Goal: Transaction & Acquisition: Purchase product/service

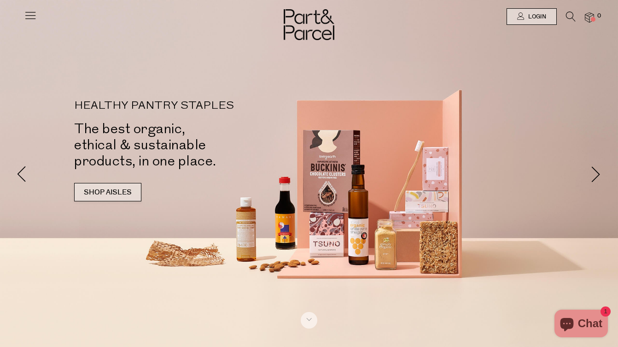
click at [117, 192] on link "SHOP AISLES" at bounding box center [107, 192] width 67 height 18
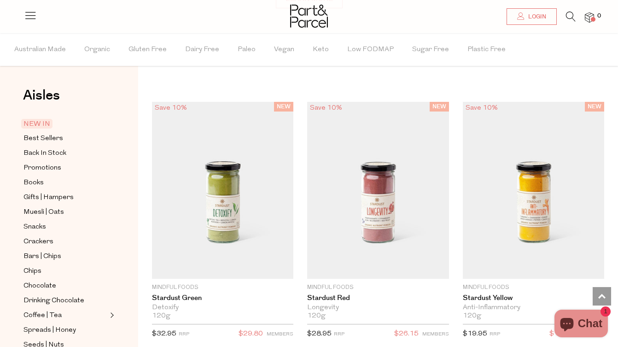
scroll to position [5, 0]
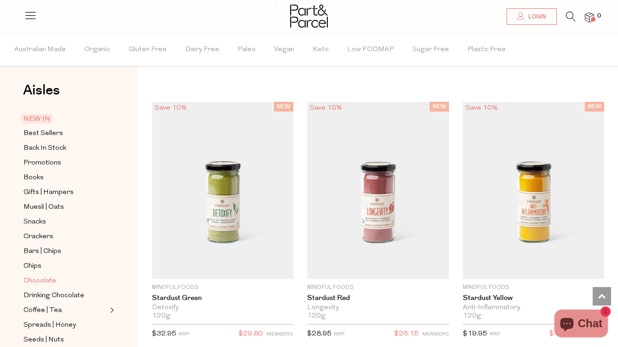
click at [32, 280] on span "Chocolate" at bounding box center [40, 281] width 33 height 11
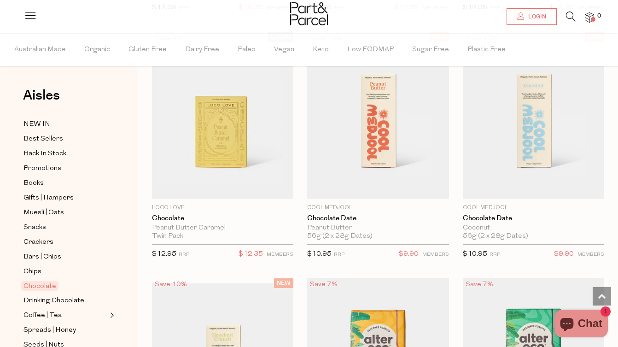
scroll to position [776, 0]
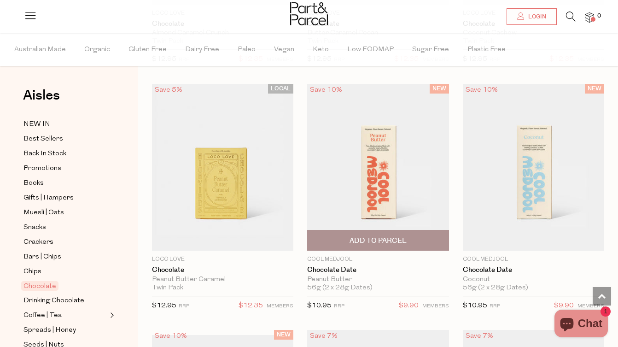
click at [381, 177] on img at bounding box center [377, 167] width 141 height 167
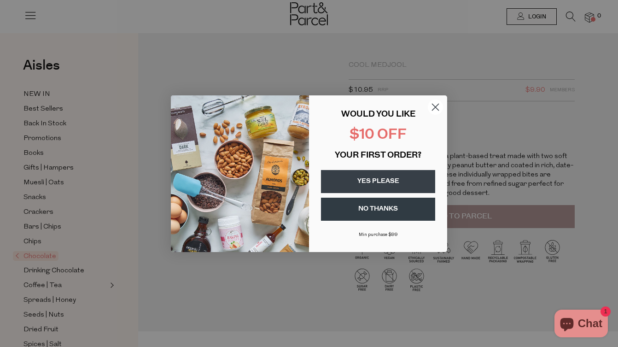
click at [436, 105] on circle "Close dialog" at bounding box center [435, 106] width 15 height 15
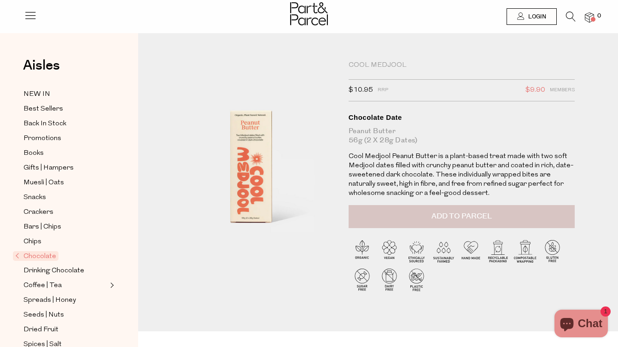
click at [434, 220] on span "Add to Parcel" at bounding box center [462, 216] width 60 height 11
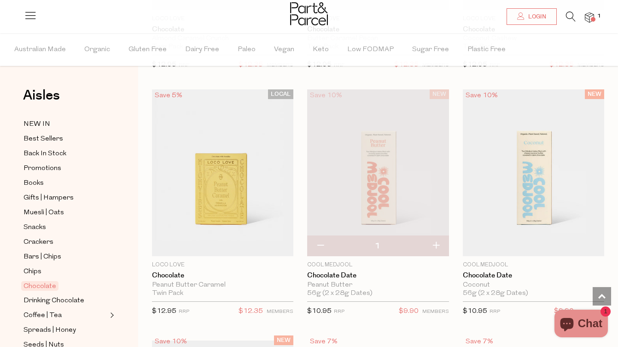
scroll to position [787, 0]
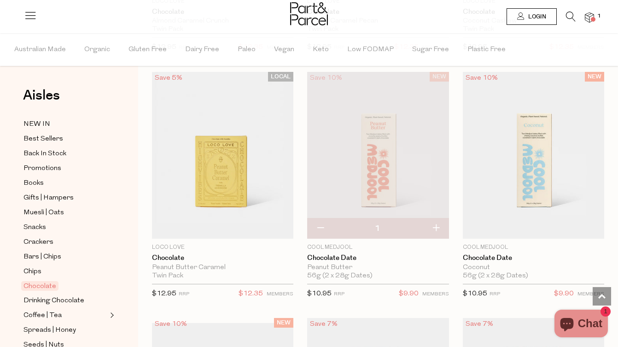
click at [530, 13] on span "Login" at bounding box center [536, 17] width 20 height 8
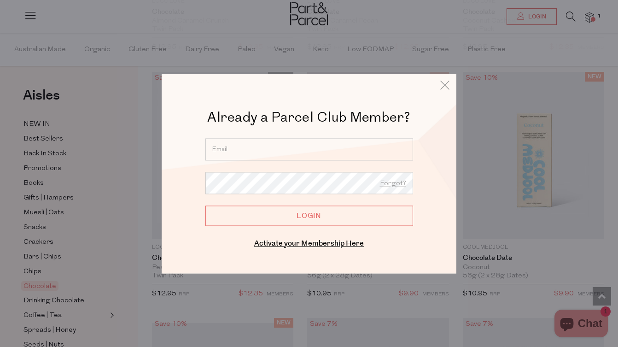
type input "courtney.dastoor@gmail.com"
click at [281, 207] on input "Login" at bounding box center [310, 216] width 208 height 20
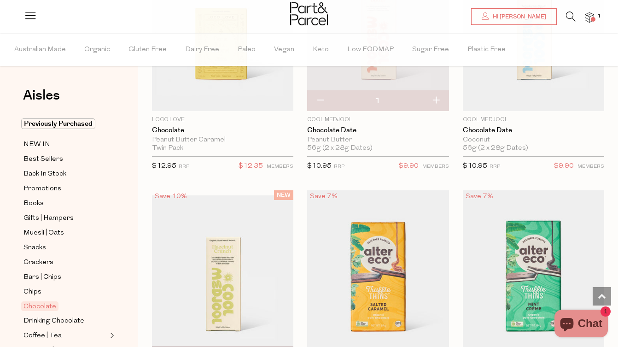
scroll to position [828, 0]
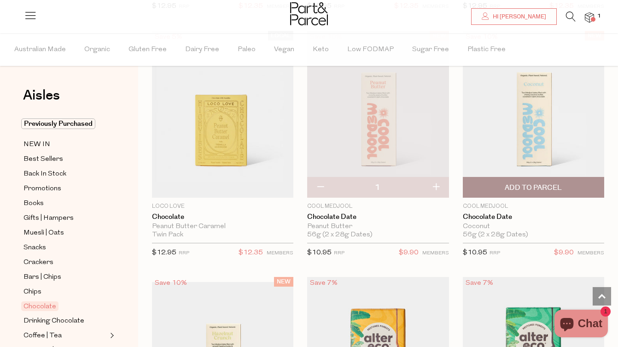
click at [507, 141] on img at bounding box center [533, 114] width 141 height 167
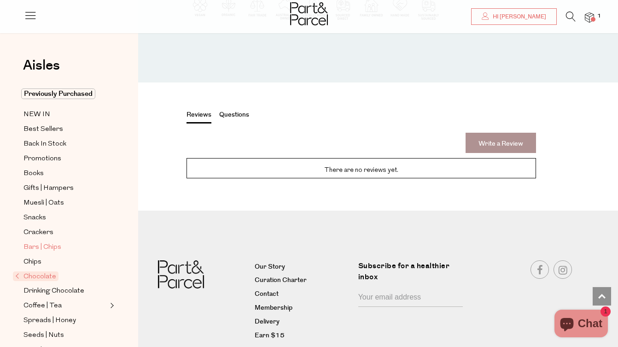
scroll to position [128, 0]
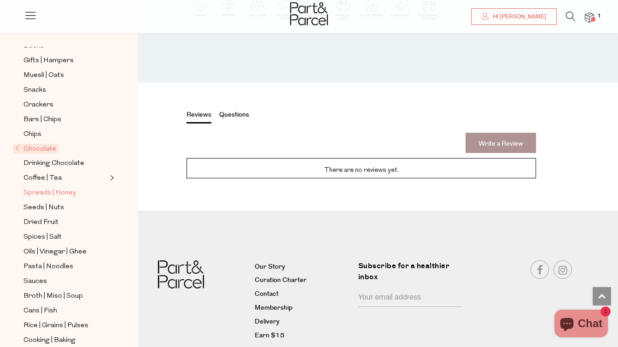
click at [47, 188] on span "Spreads | Honey" at bounding box center [50, 193] width 53 height 11
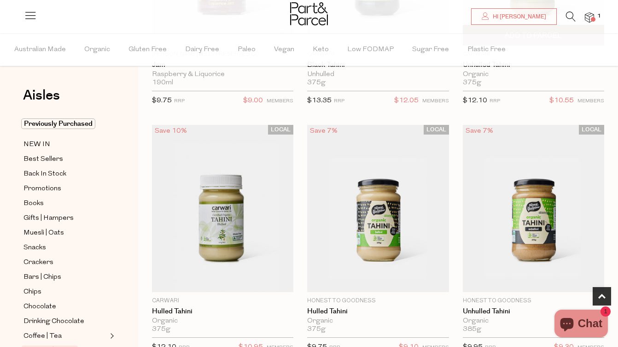
scroll to position [153, 0]
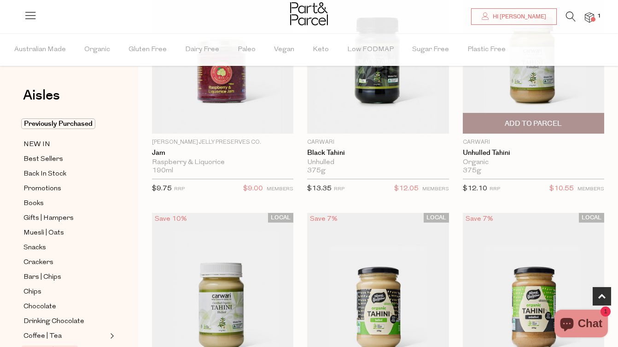
click at [511, 118] on span "Add To Parcel" at bounding box center [534, 123] width 136 height 20
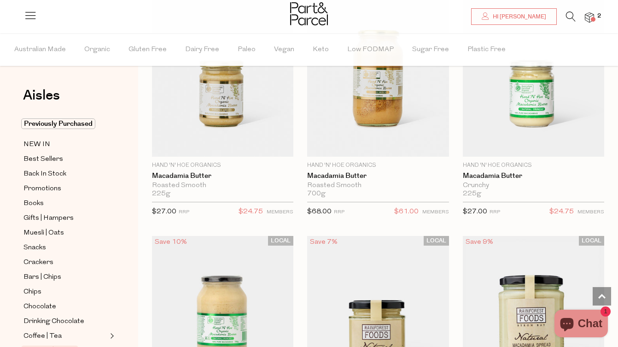
scroll to position [1363, 0]
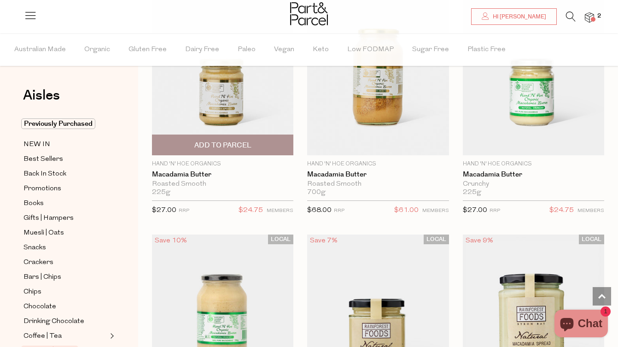
click at [235, 147] on span "Add To Parcel" at bounding box center [222, 146] width 57 height 10
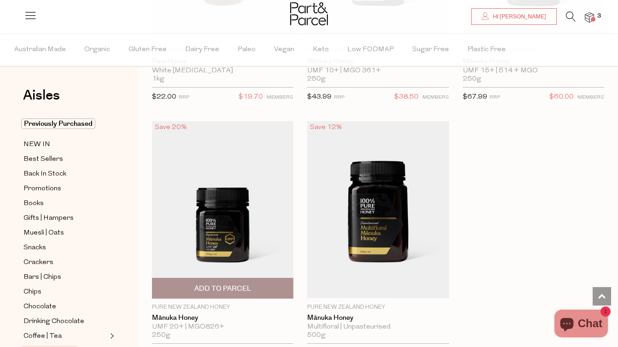
scroll to position [3707, 0]
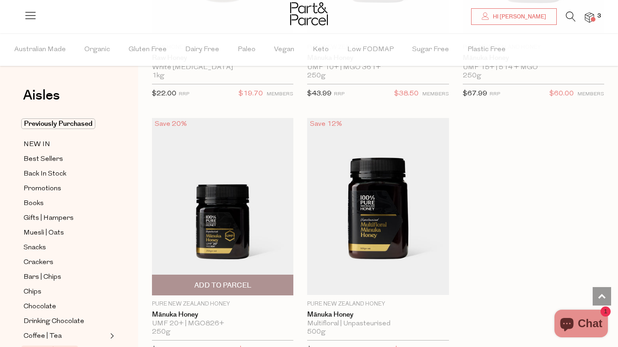
click at [177, 276] on span "Add To Parcel" at bounding box center [223, 285] width 136 height 20
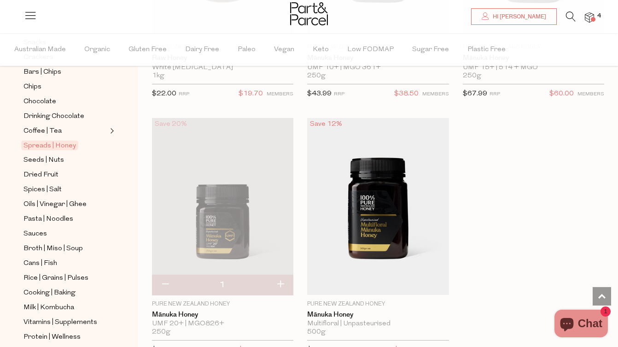
scroll to position [211, 0]
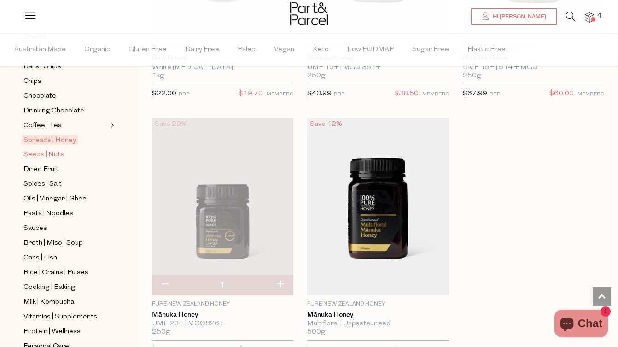
click at [46, 154] on span "Seeds | Nuts" at bounding box center [44, 154] width 41 height 11
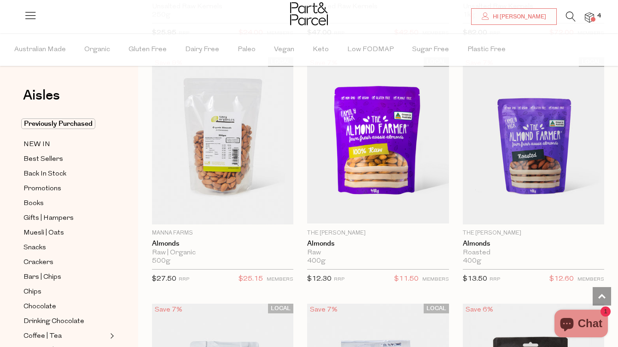
scroll to position [1541, 0]
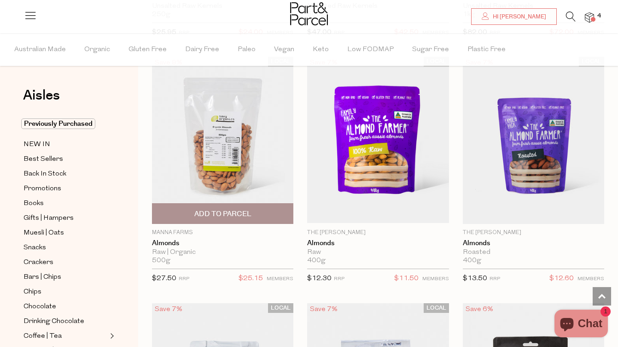
click at [205, 212] on span "Add To Parcel" at bounding box center [222, 214] width 57 height 10
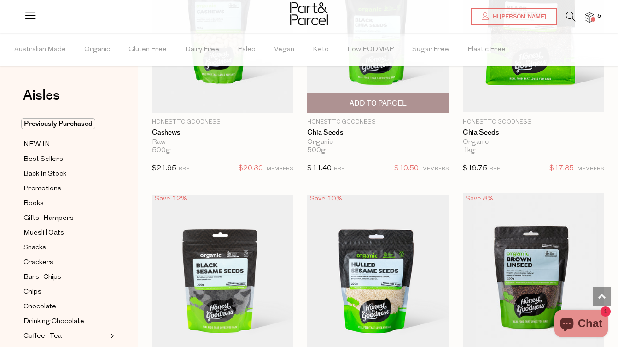
scroll to position [2146, 0]
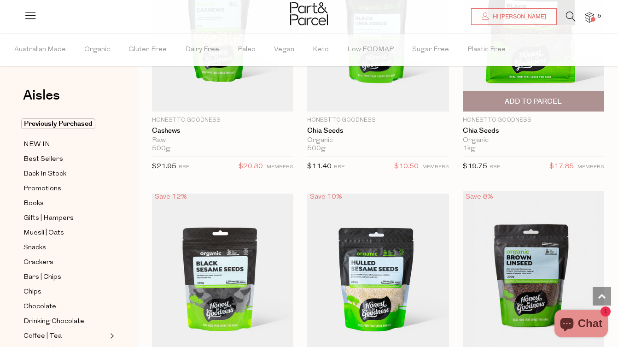
click at [494, 100] on span "Add To Parcel" at bounding box center [534, 101] width 136 height 20
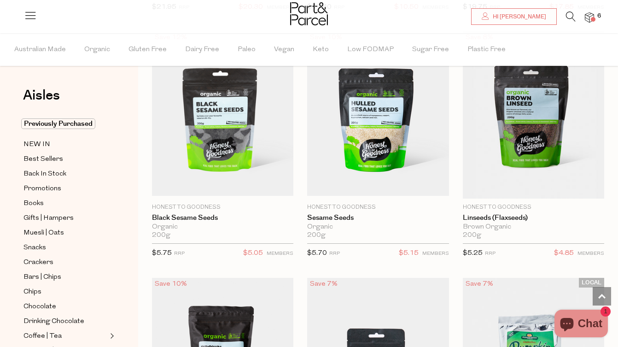
scroll to position [2306, 0]
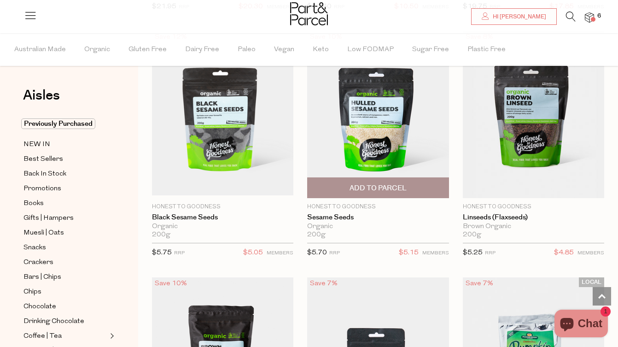
click at [341, 182] on span "Add To Parcel" at bounding box center [378, 188] width 136 height 20
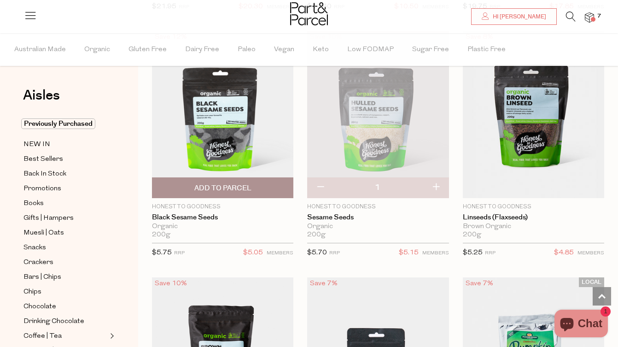
click at [257, 182] on span "Add To Parcel" at bounding box center [223, 188] width 136 height 20
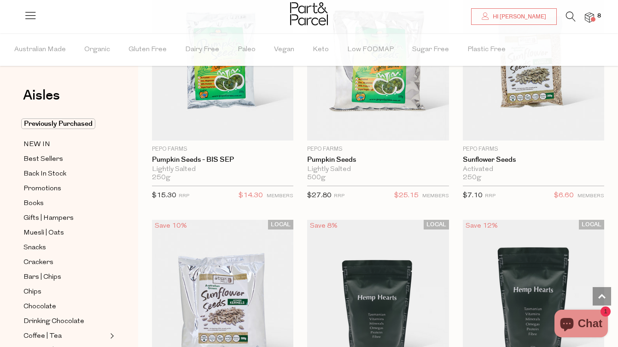
scroll to position [3235, 0]
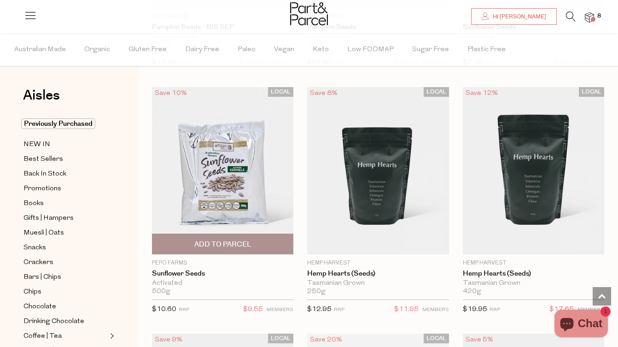
click at [210, 165] on img at bounding box center [222, 170] width 141 height 167
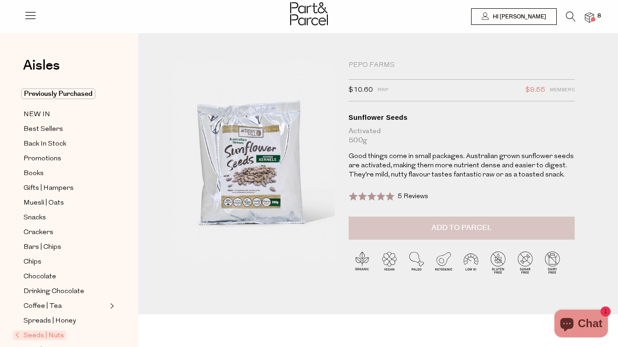
click at [408, 223] on button "Add to Parcel" at bounding box center [462, 228] width 226 height 23
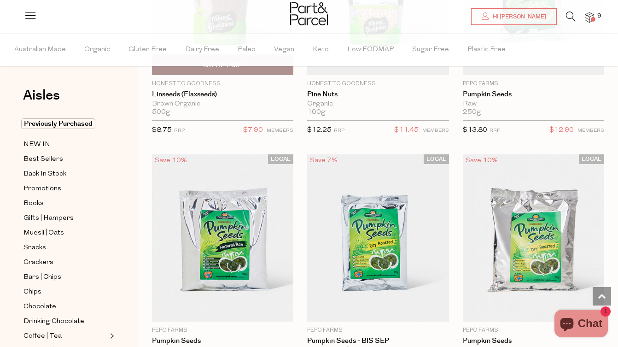
scroll to position [2702, 0]
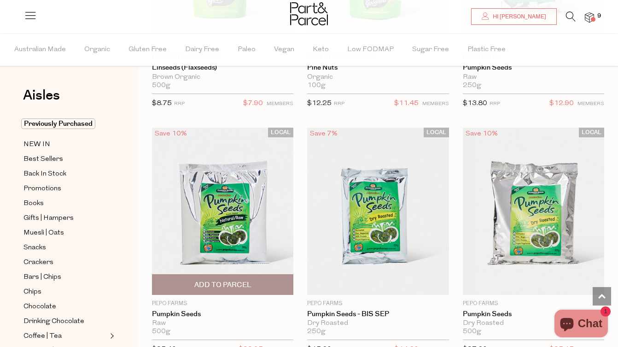
click at [222, 187] on img at bounding box center [222, 211] width 141 height 167
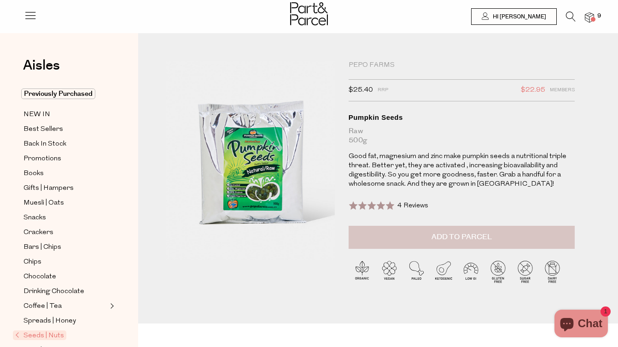
click at [368, 235] on button "Add to Parcel" at bounding box center [462, 237] width 226 height 23
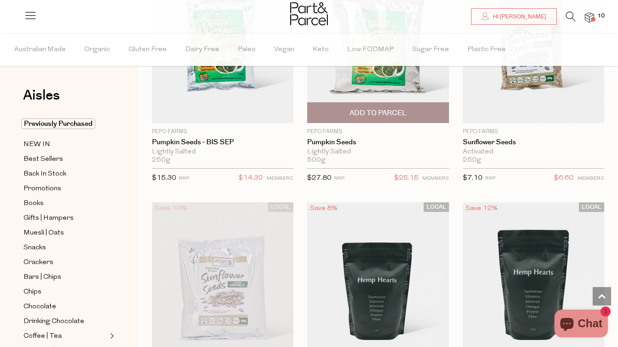
scroll to position [3121, 0]
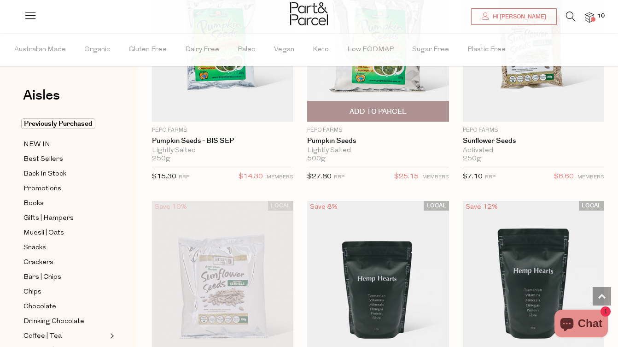
click at [352, 107] on span "Add To Parcel" at bounding box center [378, 112] width 57 height 10
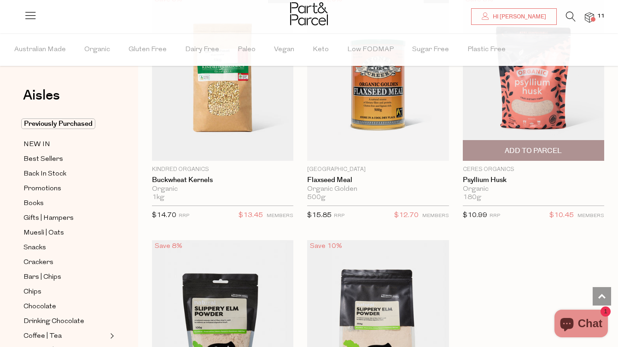
scroll to position [3532, 0]
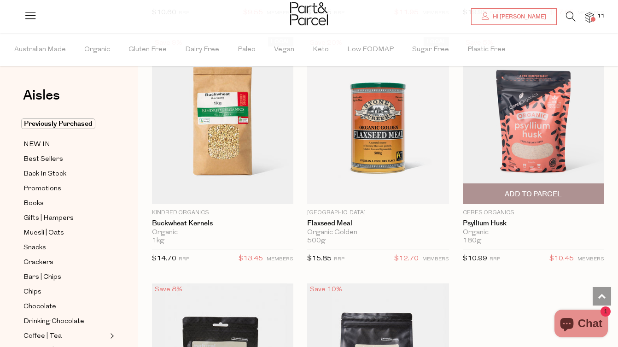
click at [525, 189] on span "Add To Parcel" at bounding box center [533, 194] width 57 height 10
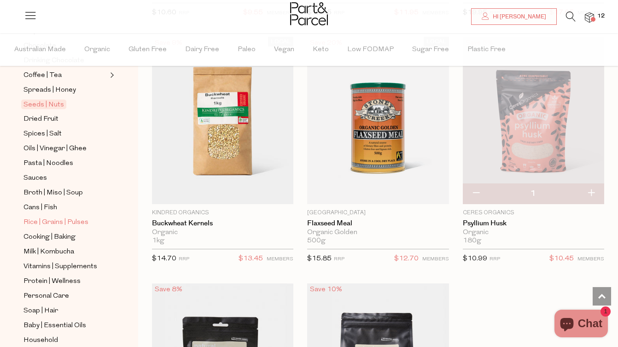
scroll to position [264, 0]
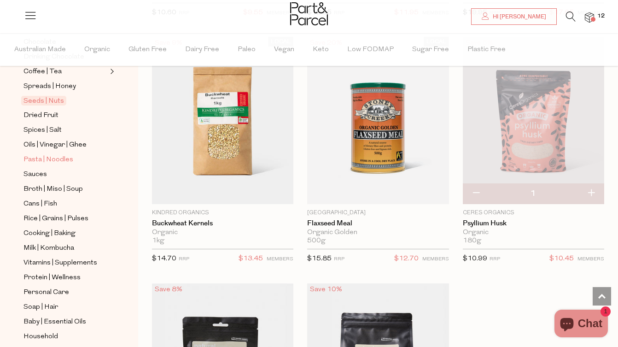
click at [38, 158] on span "Pasta | Noodles" at bounding box center [49, 159] width 50 height 11
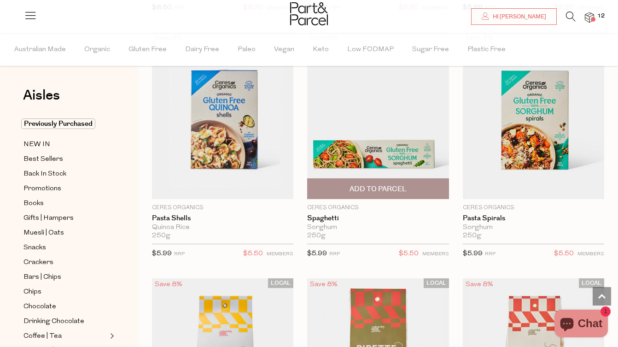
scroll to position [582, 0]
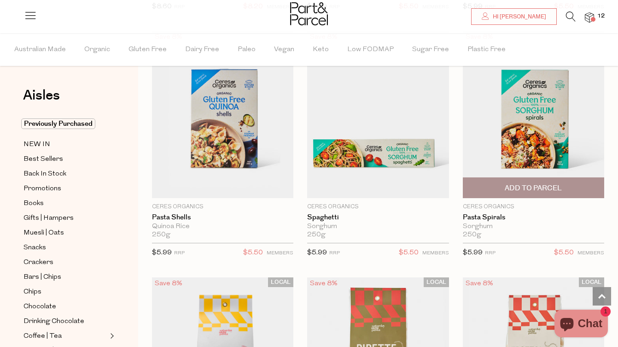
click at [506, 182] on span "Add To Parcel" at bounding box center [534, 188] width 136 height 20
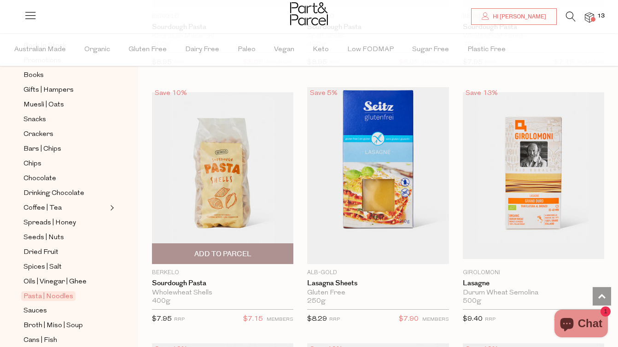
scroll to position [1763, 0]
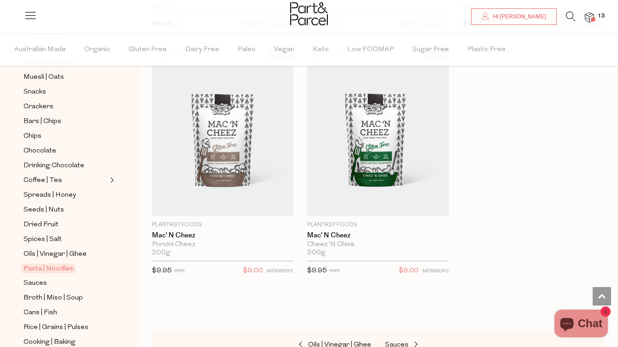
scroll to position [182, 0]
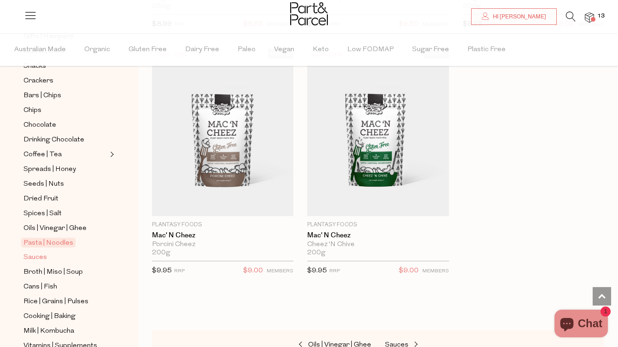
click at [38, 260] on span "Sauces" at bounding box center [36, 257] width 24 height 11
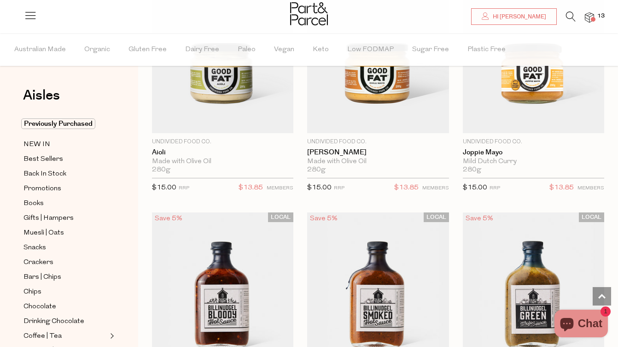
scroll to position [1553, 0]
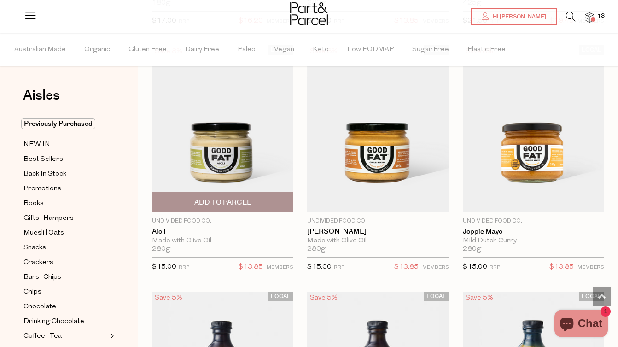
click at [176, 201] on span "Add To Parcel" at bounding box center [223, 202] width 136 height 20
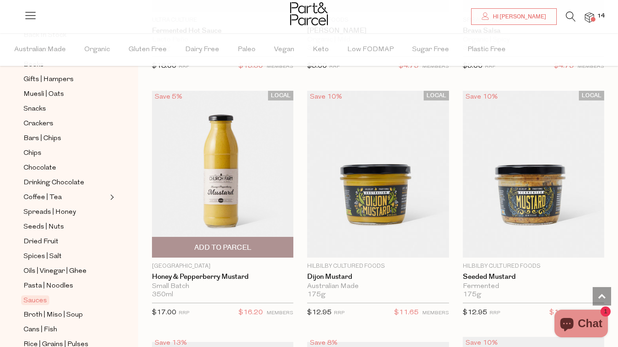
scroll to position [3255, 0]
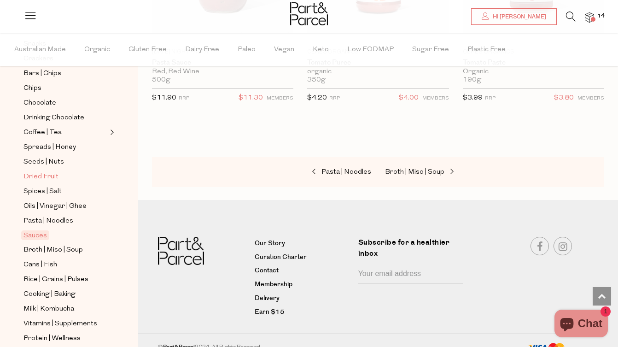
scroll to position [208, 0]
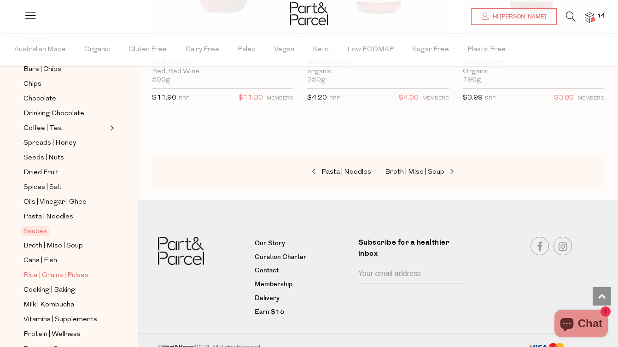
click at [58, 272] on span "Rice | Grains | Pulses" at bounding box center [56, 275] width 65 height 11
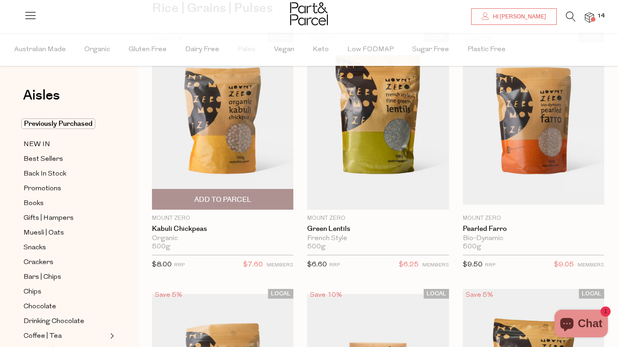
scroll to position [88, 0]
click at [206, 200] on span "Add To Parcel" at bounding box center [222, 199] width 57 height 10
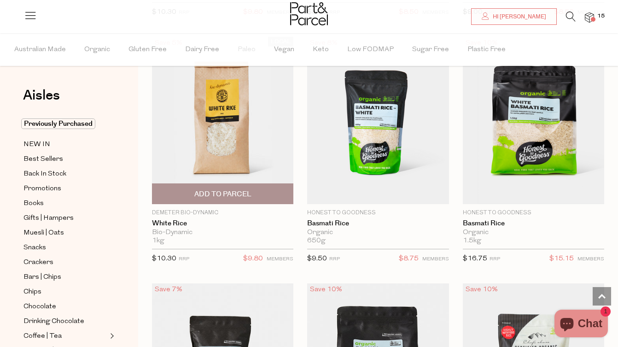
scroll to position [846, 0]
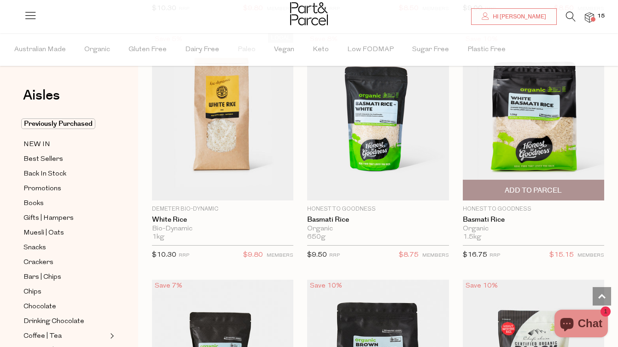
click at [522, 186] on span "Add To Parcel" at bounding box center [533, 191] width 57 height 10
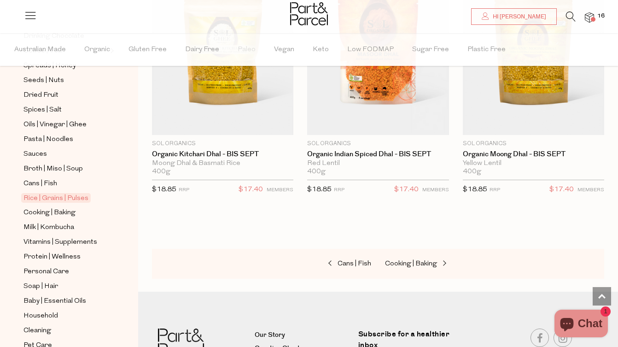
scroll to position [286, 0]
click at [33, 241] on span "Vitamins | Supplements" at bounding box center [61, 241] width 74 height 11
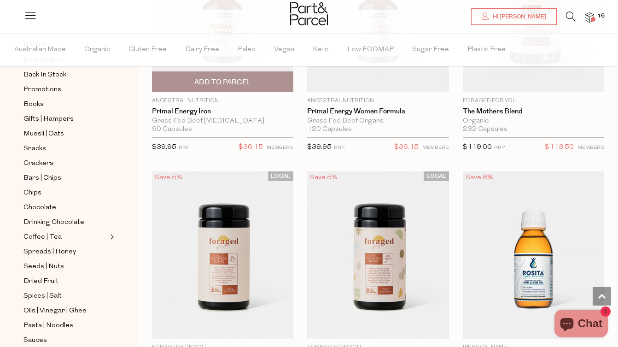
scroll to position [3493, 0]
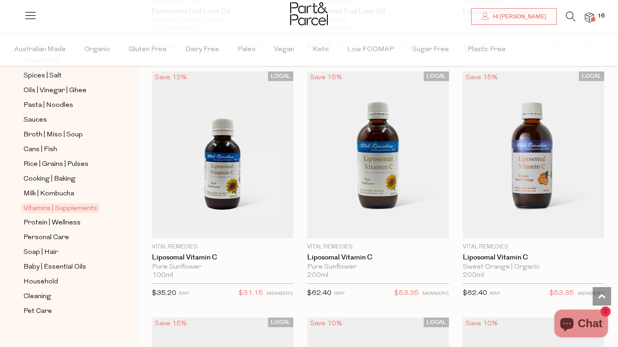
scroll to position [326, 0]
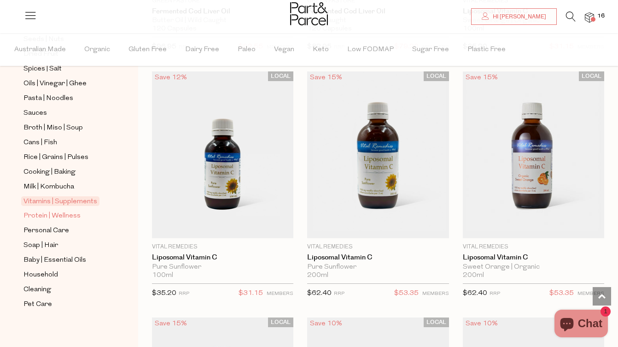
click at [64, 217] on span "Protein | Wellness" at bounding box center [52, 216] width 57 height 11
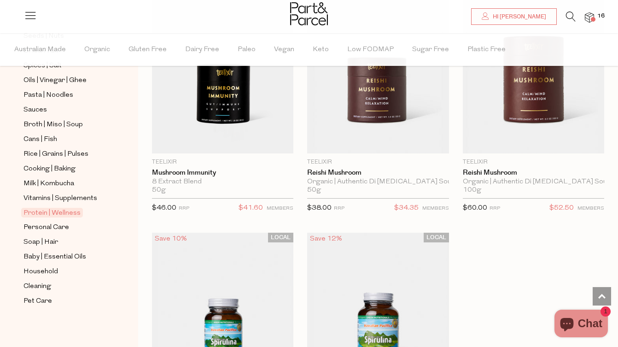
scroll to position [329, 0]
click at [61, 229] on span "Personal Care" at bounding box center [47, 227] width 46 height 11
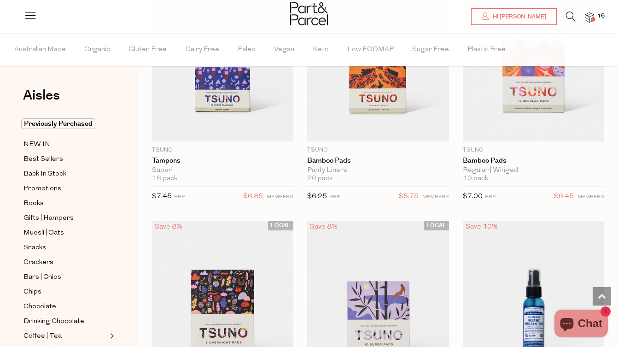
scroll to position [3043, 0]
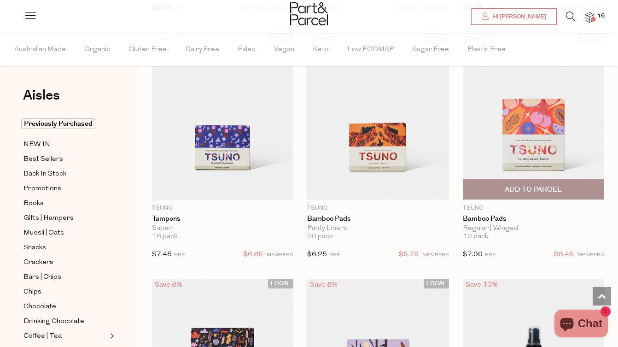
click at [513, 185] on span "Add To Parcel" at bounding box center [533, 190] width 57 height 10
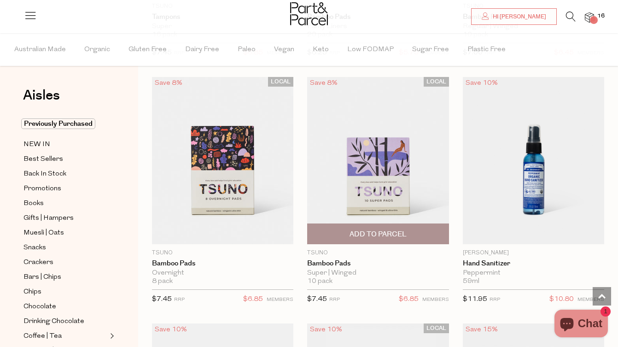
scroll to position [3251, 0]
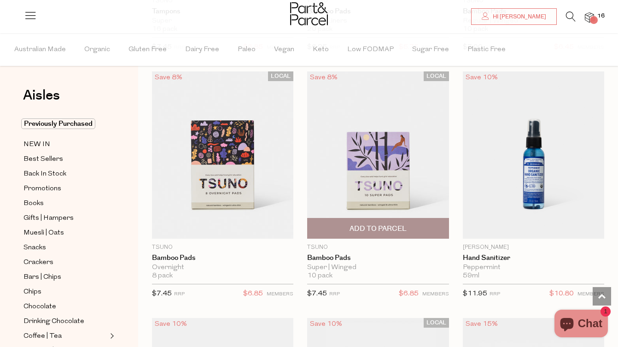
click at [383, 224] on span "Add To Parcel" at bounding box center [378, 229] width 57 height 10
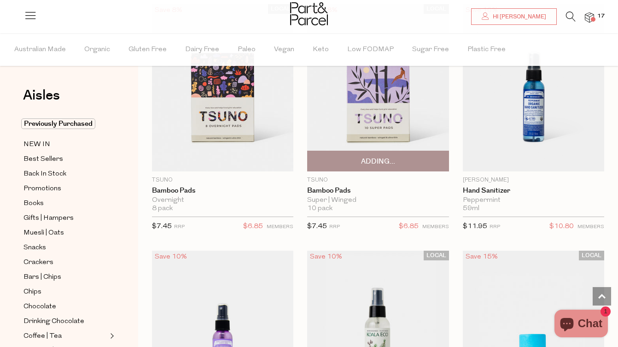
scroll to position [3457, 0]
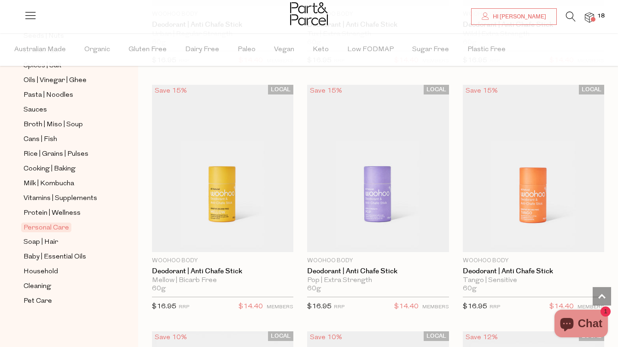
scroll to position [329, 0]
click at [588, 22] on img at bounding box center [589, 17] width 9 height 11
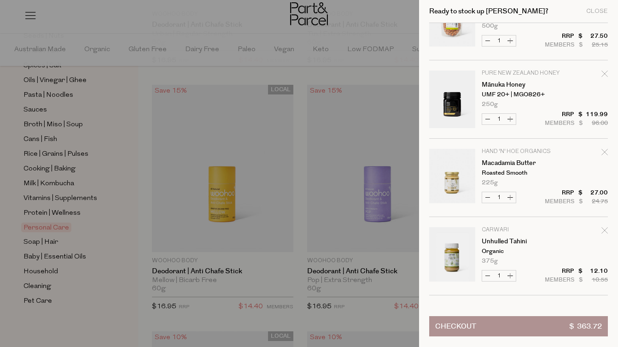
scroll to position [1059, 0]
click at [602, 155] on icon "Remove Macadamia Butter" at bounding box center [605, 152] width 6 height 6
type input "Add Membership"
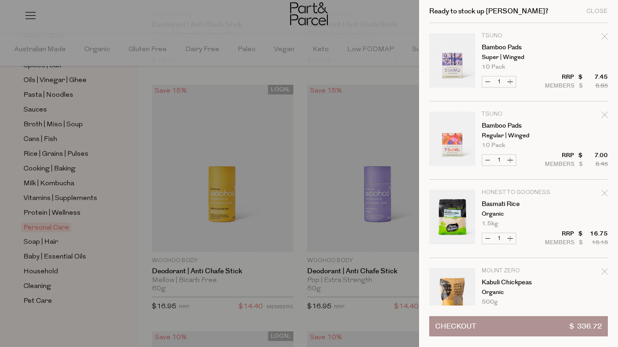
scroll to position [0, 0]
